Goal: Task Accomplishment & Management: Use online tool/utility

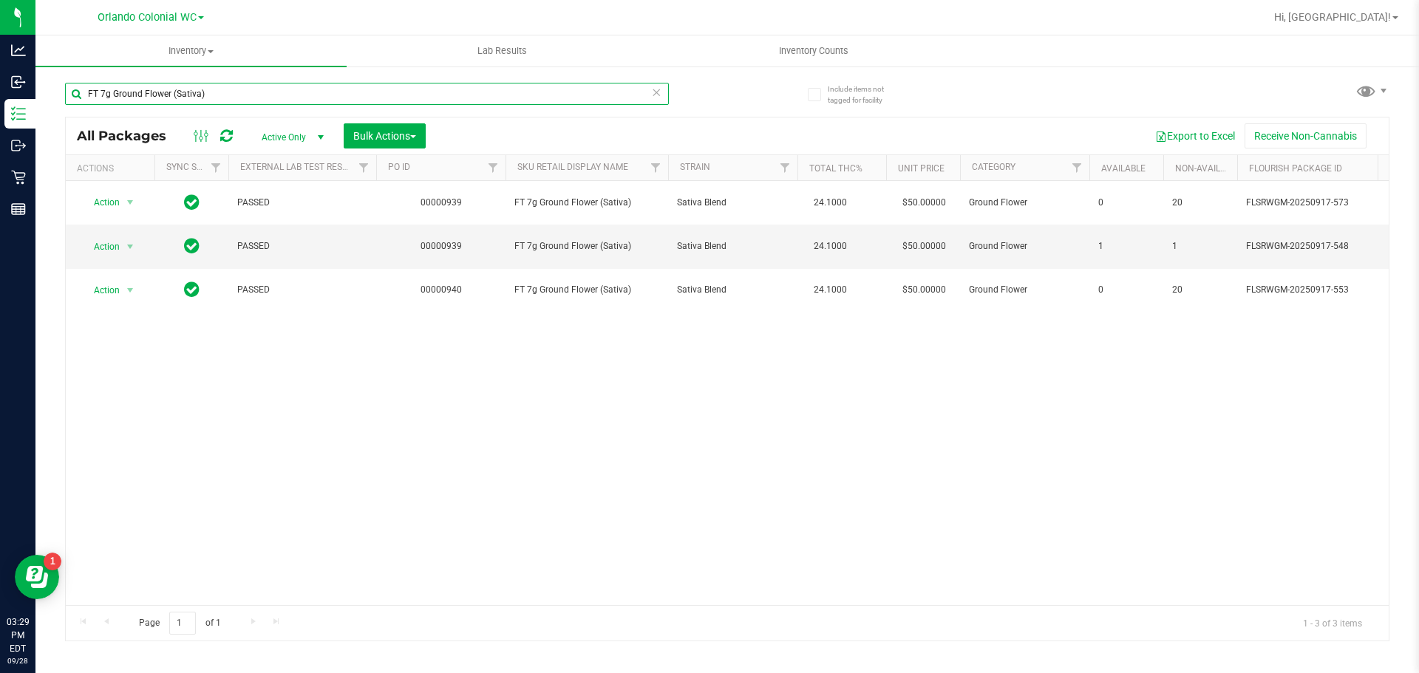
click at [263, 93] on input "FT 7g Ground Flower (Sativa)" at bounding box center [367, 94] width 604 height 22
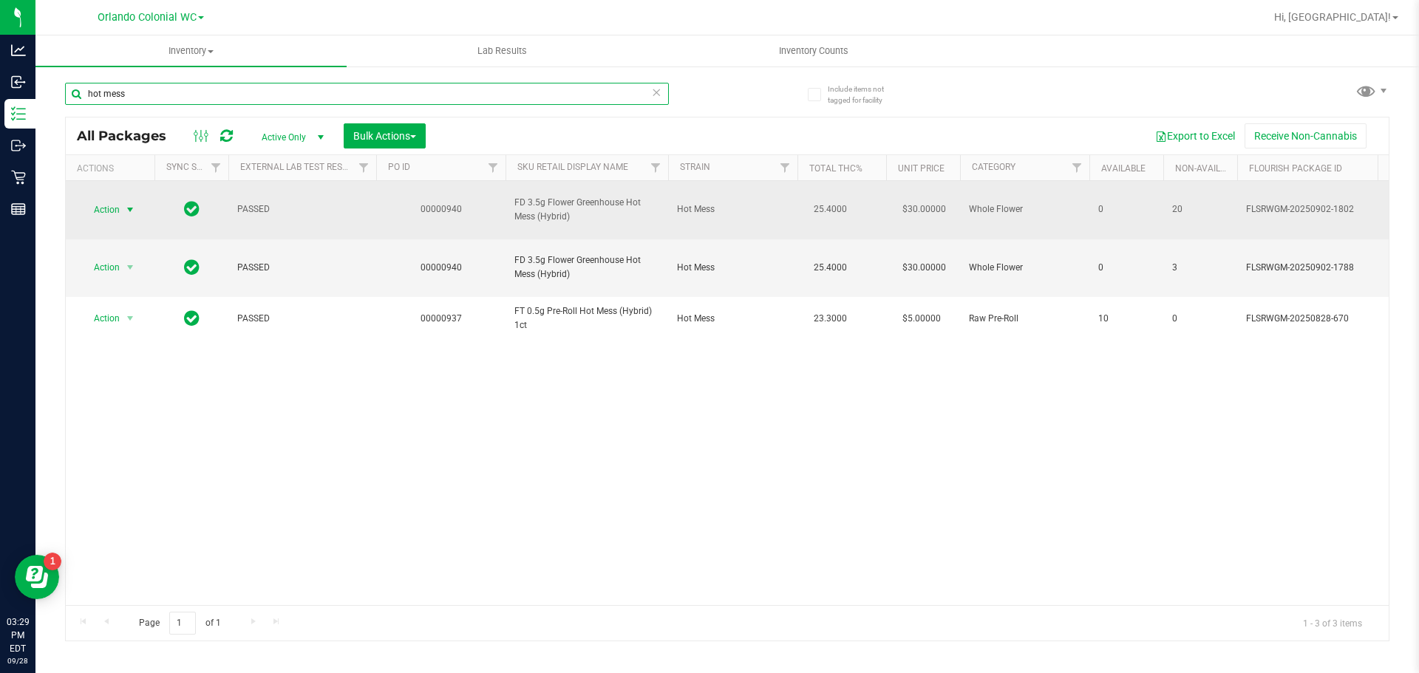
type input "hot mess"
click at [98, 200] on span "Action" at bounding box center [101, 210] width 40 height 21
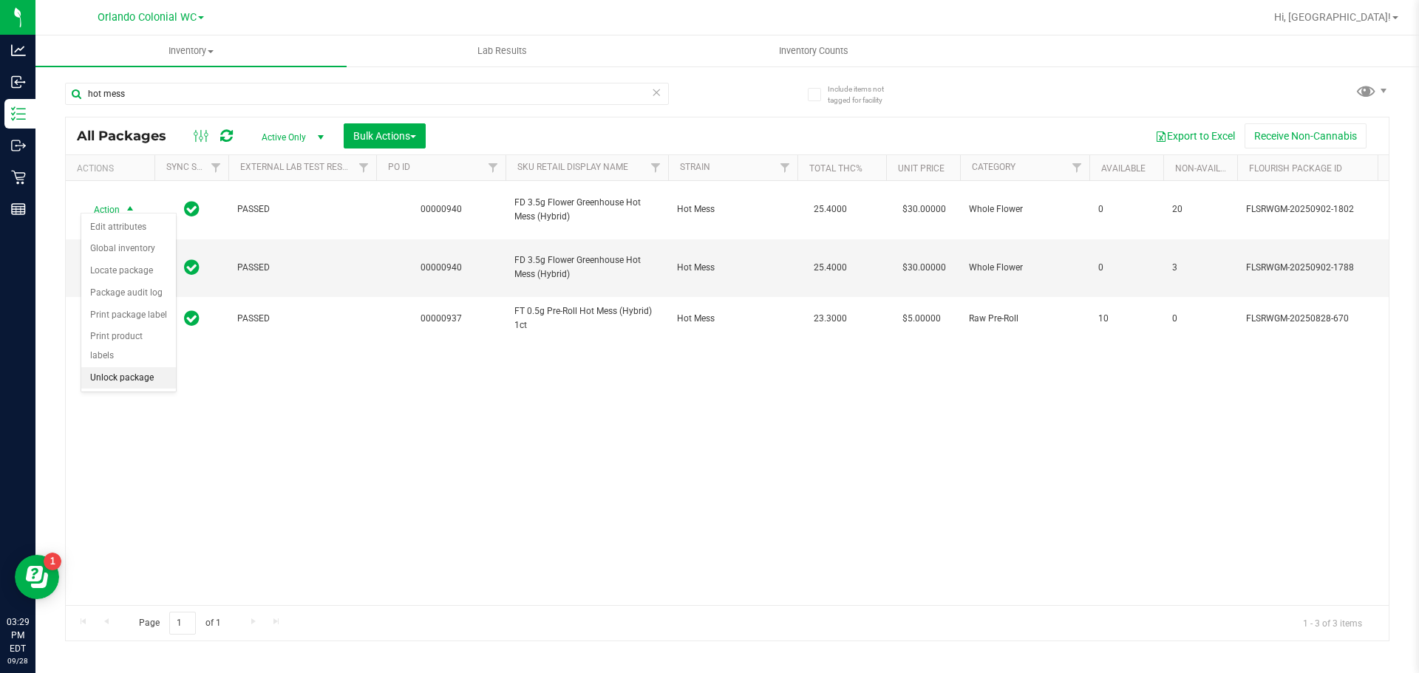
click at [117, 367] on li "Unlock package" at bounding box center [128, 378] width 95 height 22
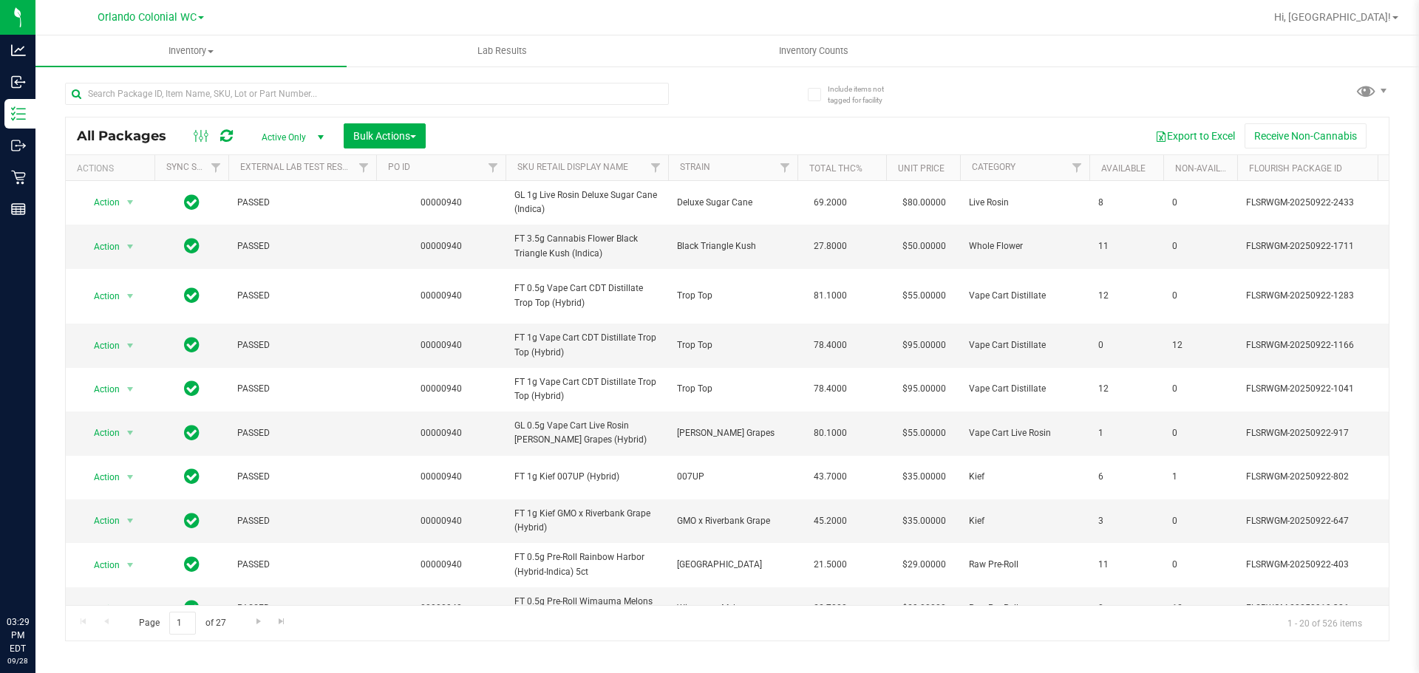
click at [327, 89] on input "text" at bounding box center [367, 94] width 604 height 22
type input "tsk"
